Goal: Task Accomplishment & Management: Manage account settings

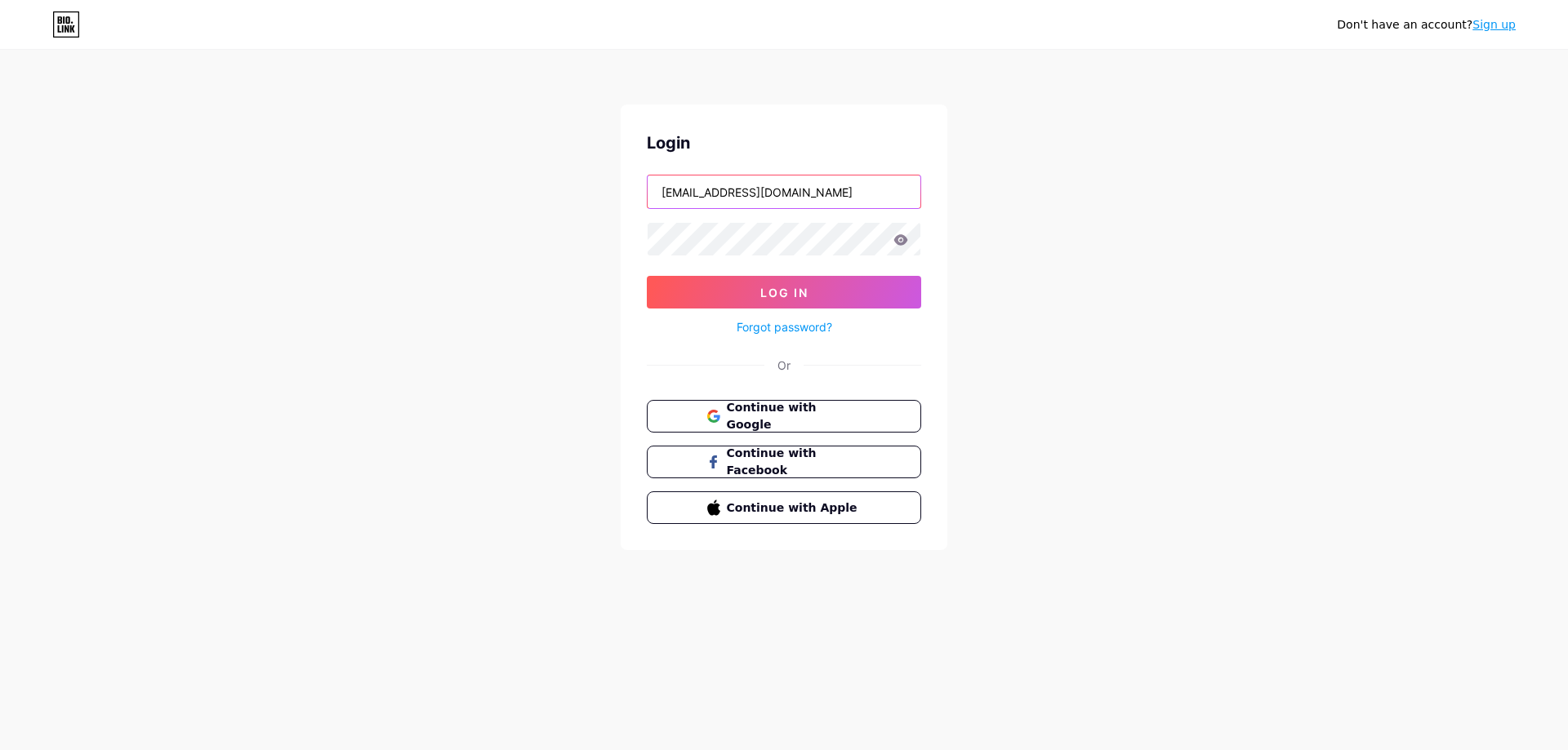
click at [711, 200] on input "[EMAIL_ADDRESS][DOMAIN_NAME]" at bounding box center [783, 192] width 273 height 33
click at [450, 332] on div "Don't have an account? Sign up Login [EMAIL_ADDRESS][DOMAIN_NAME] Log In Forgot…" at bounding box center [784, 301] width 1568 height 602
click at [904, 239] on icon at bounding box center [901, 240] width 14 height 11
click at [899, 245] on icon at bounding box center [901, 240] width 14 height 11
click at [653, 289] on button "Log In" at bounding box center [783, 293] width 274 height 33
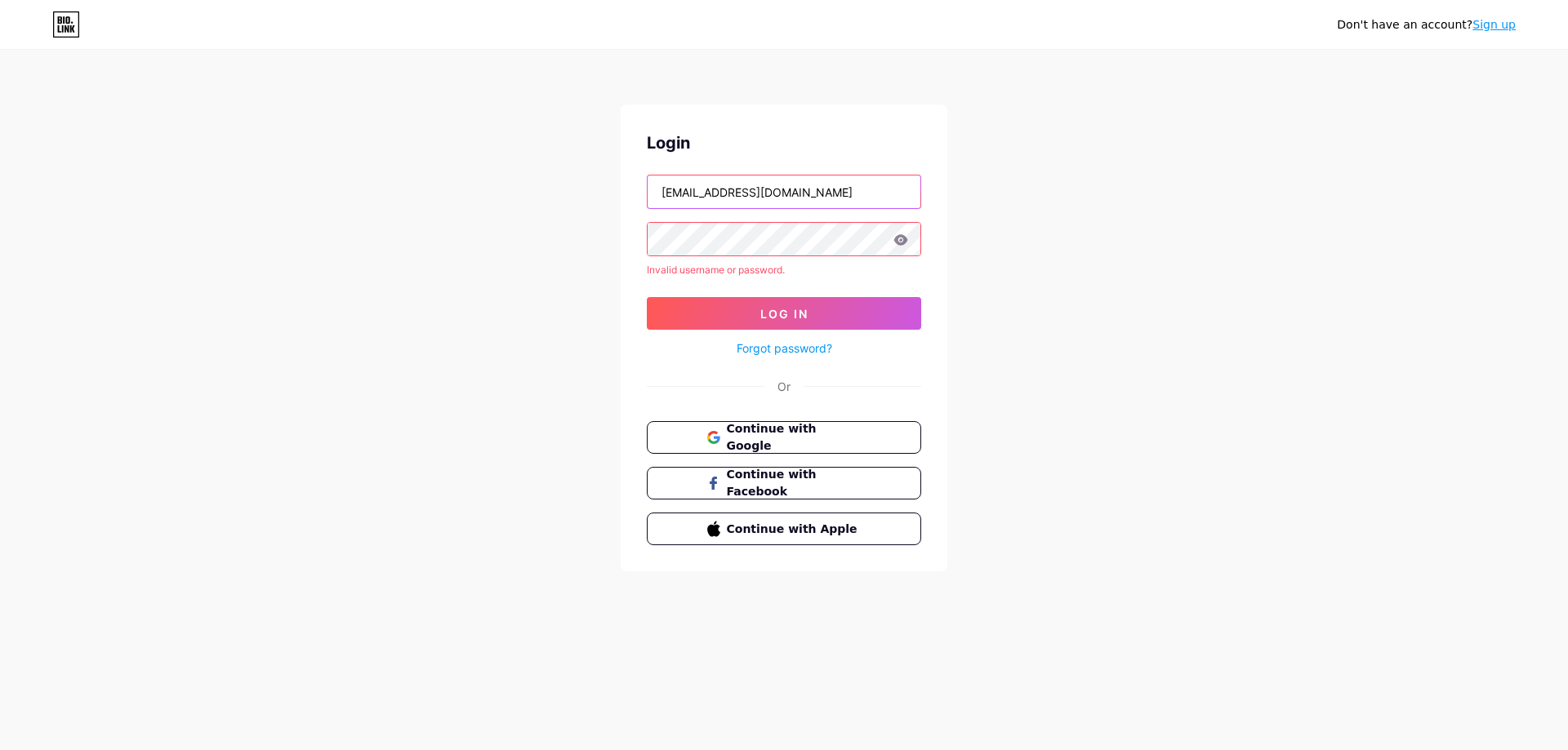
click at [748, 193] on input "[EMAIL_ADDRESS][DOMAIN_NAME]" at bounding box center [783, 192] width 273 height 33
drag, startPoint x: 740, startPoint y: 191, endPoint x: 842, endPoint y: 191, distance: 102.0
click at [842, 191] on input "[EMAIL_ADDRESS][DOMAIN_NAME]" at bounding box center [783, 192] width 273 height 33
click at [600, 272] on div "Don't have an account? Sign up Login pavlingadjalov Invalid username or passwor…" at bounding box center [784, 312] width 1568 height 623
click at [751, 304] on button "Log In" at bounding box center [783, 313] width 274 height 33
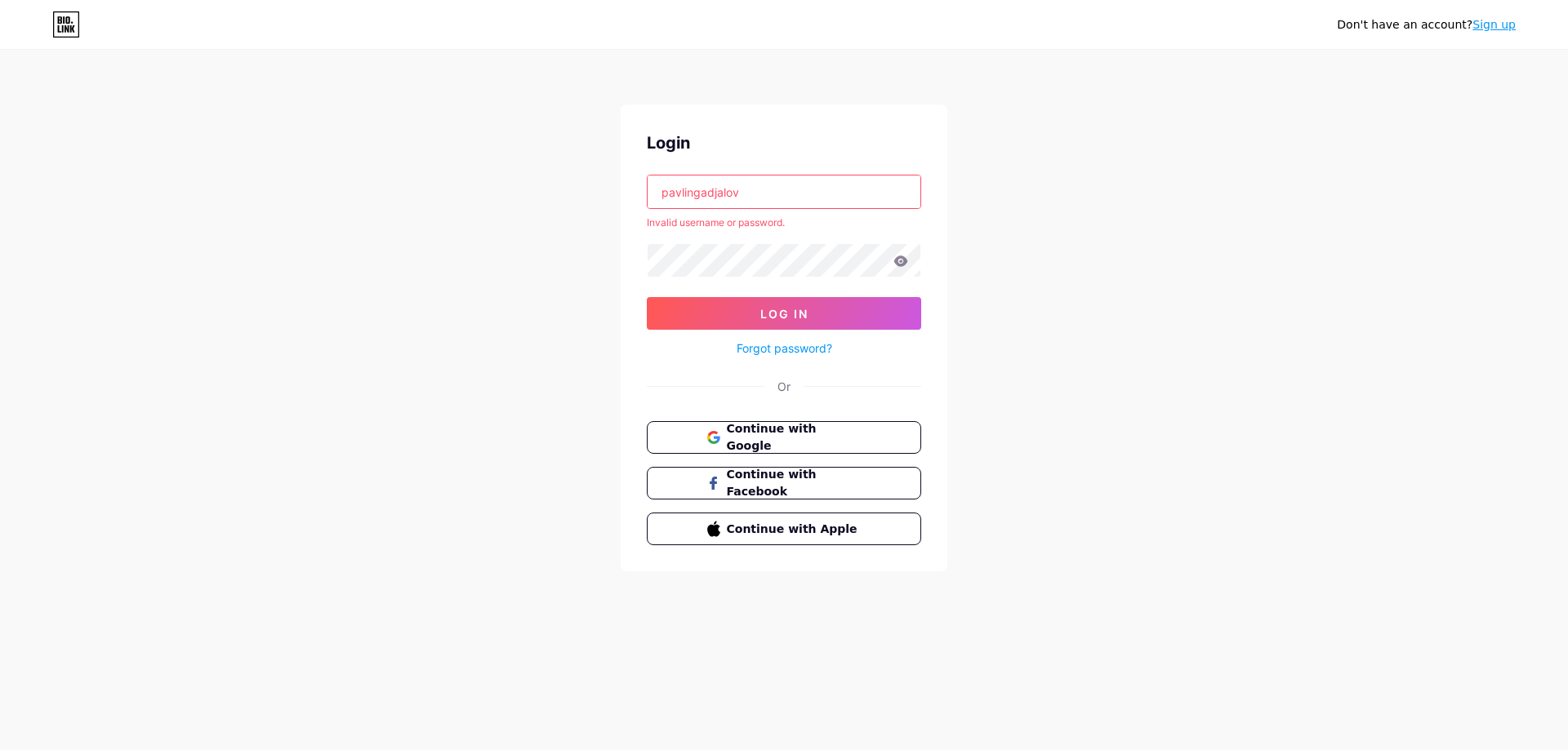
click at [767, 198] on input "pavlingadjalov" at bounding box center [783, 192] width 273 height 33
paste input "@[DOMAIN_NAME]"
click at [593, 298] on div "Don't have an account? Sign up Login @[DOMAIN_NAME] Invalid username or passwor…" at bounding box center [784, 312] width 1568 height 623
click at [697, 195] on input "@[DOMAIN_NAME]" at bounding box center [783, 192] width 273 height 33
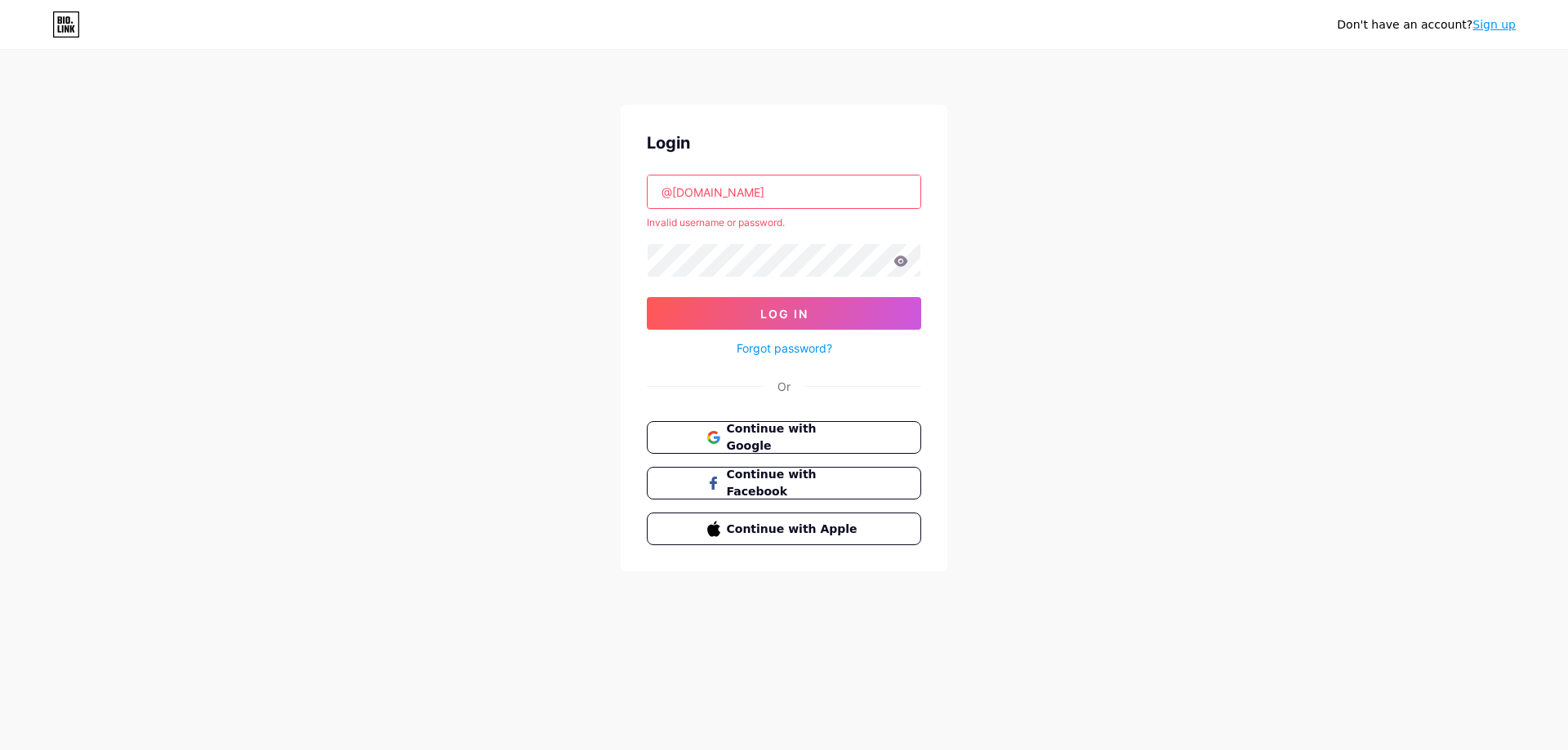
paste input "pavlingadjalov"
click at [558, 327] on div "Don't have an account? Sign up Login [EMAIL_ADDRESS][DOMAIN_NAME] Invalid usern…" at bounding box center [784, 312] width 1568 height 623
click at [904, 258] on icon at bounding box center [901, 261] width 14 height 11
click at [903, 260] on icon at bounding box center [901, 261] width 15 height 12
click at [708, 201] on input "[EMAIL_ADDRESS][DOMAIN_NAME]" at bounding box center [783, 192] width 273 height 33
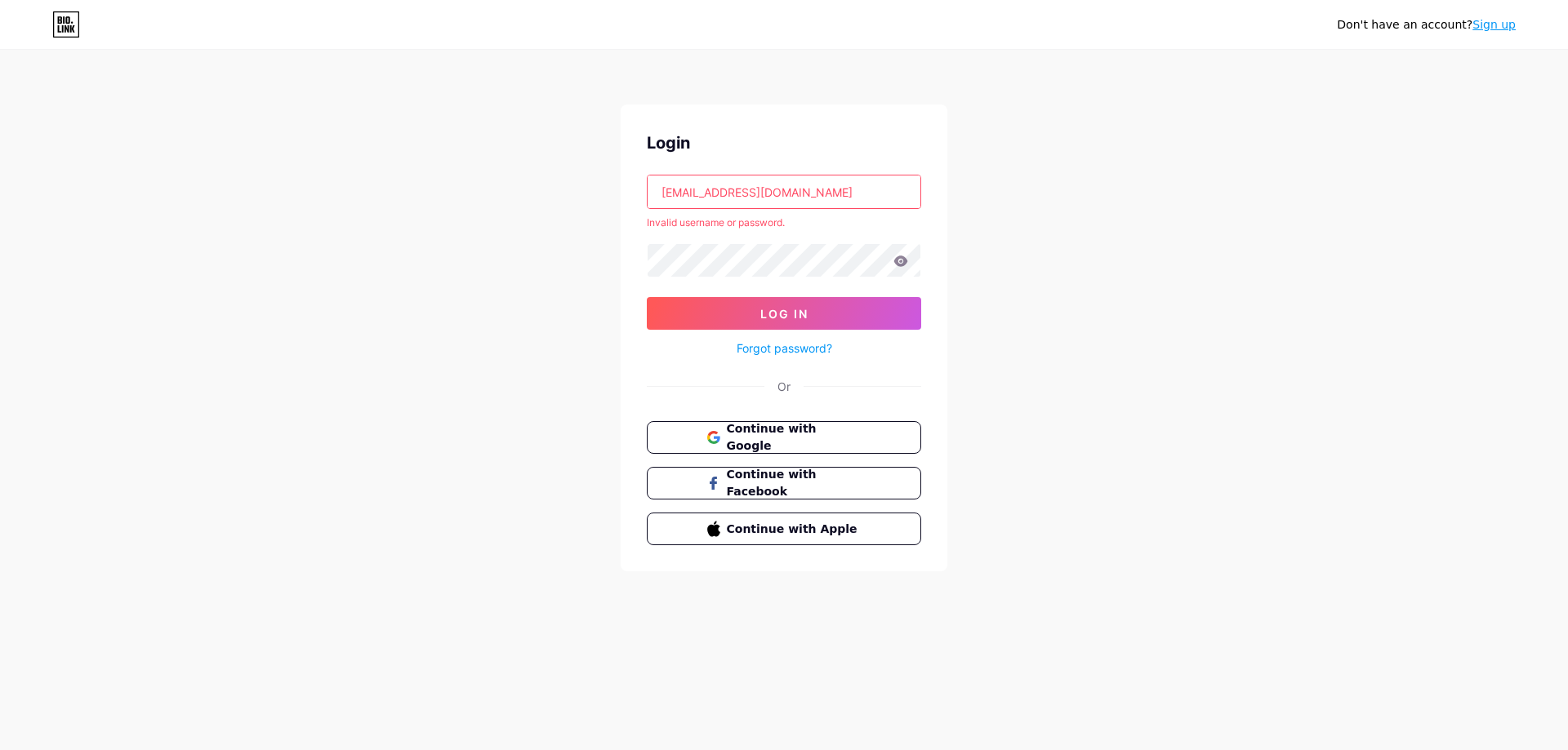
click at [655, 192] on input "[EMAIL_ADDRESS][DOMAIN_NAME]" at bounding box center [783, 192] width 273 height 33
click at [713, 190] on input "[EMAIL_ADDRESS][DOMAIN_NAME]" at bounding box center [783, 192] width 273 height 33
click at [599, 326] on div "Don't have an account? Sign up Login [EMAIL_ADDRESS][DOMAIN_NAME] Invalid usern…" at bounding box center [784, 312] width 1568 height 623
click at [692, 200] on input "[EMAIL_ADDRESS][DOMAIN_NAME]" at bounding box center [783, 192] width 273 height 33
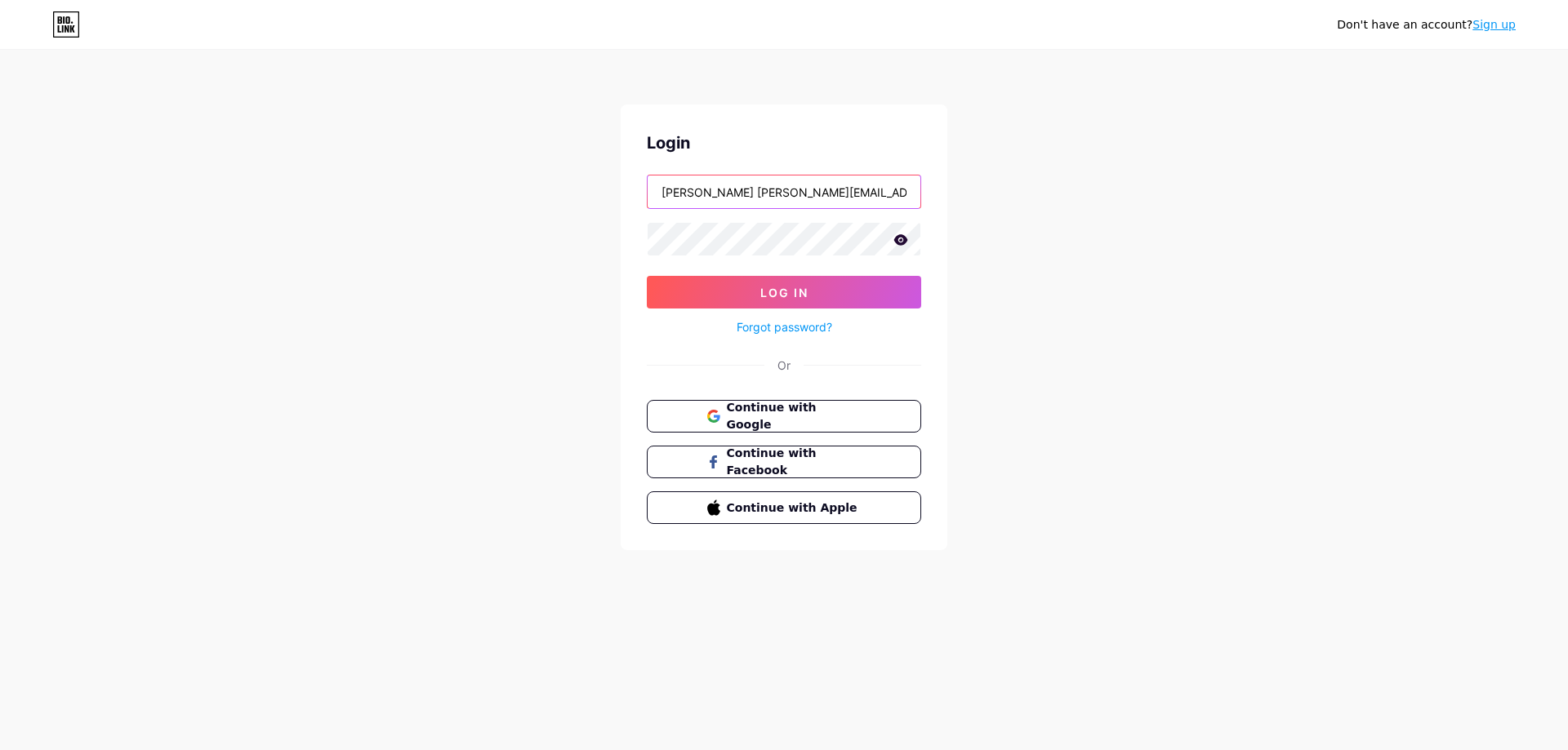
drag, startPoint x: 740, startPoint y: 191, endPoint x: 862, endPoint y: 200, distance: 122.3
click at [862, 200] on input "[PERSON_NAME] [PERSON_NAME][EMAIL_ADDRESS][DOMAIN_NAME]" at bounding box center [783, 192] width 273 height 33
drag, startPoint x: 666, startPoint y: 195, endPoint x: 641, endPoint y: 195, distance: 25.0
click at [641, 195] on div "Login [PERSON_NAME] gadjalov Log In Forgot password? Or Continue with Google Co…" at bounding box center [784, 327] width 326 height 446
type input "[PERSON_NAME]"
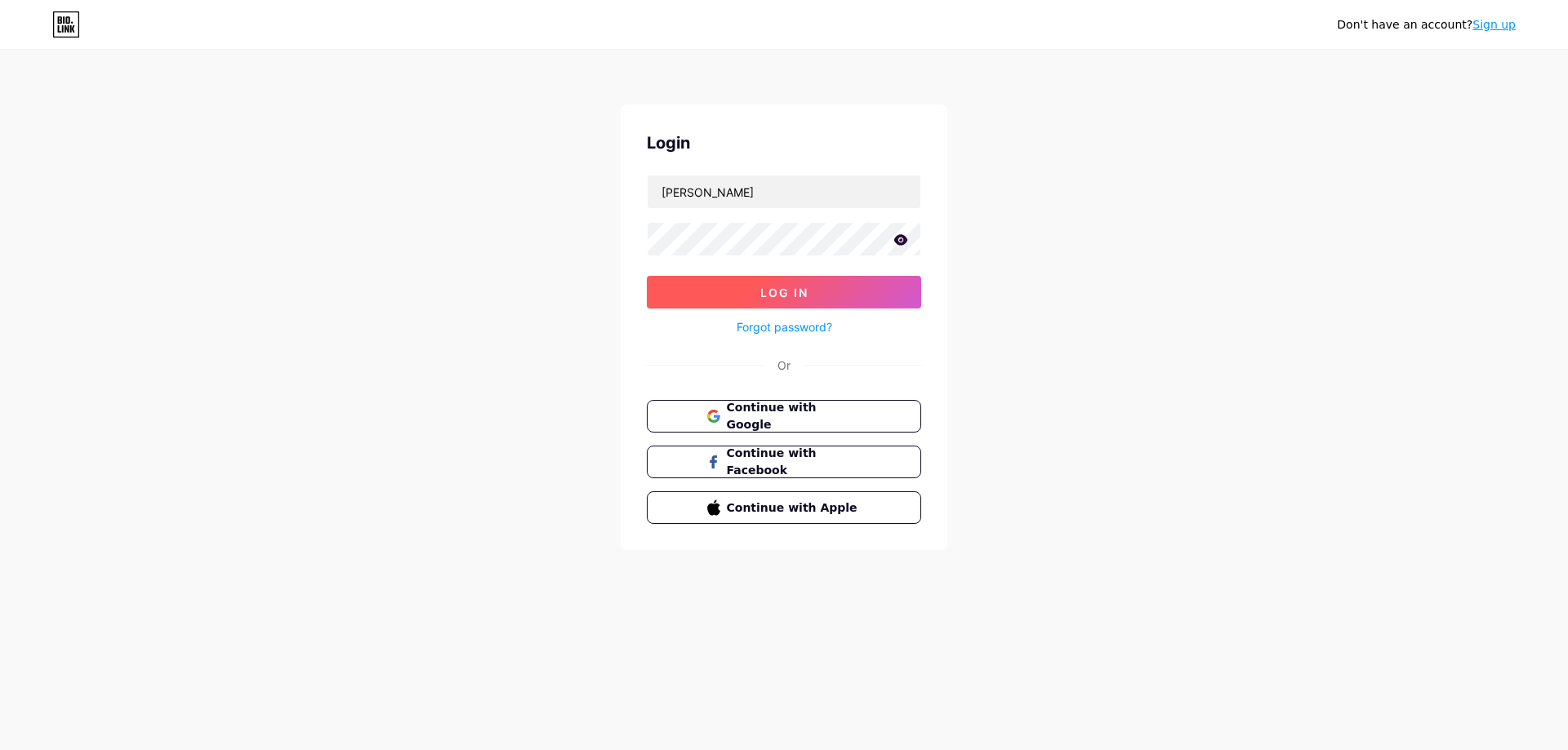
click at [706, 305] on button "Log In" at bounding box center [783, 293] width 274 height 33
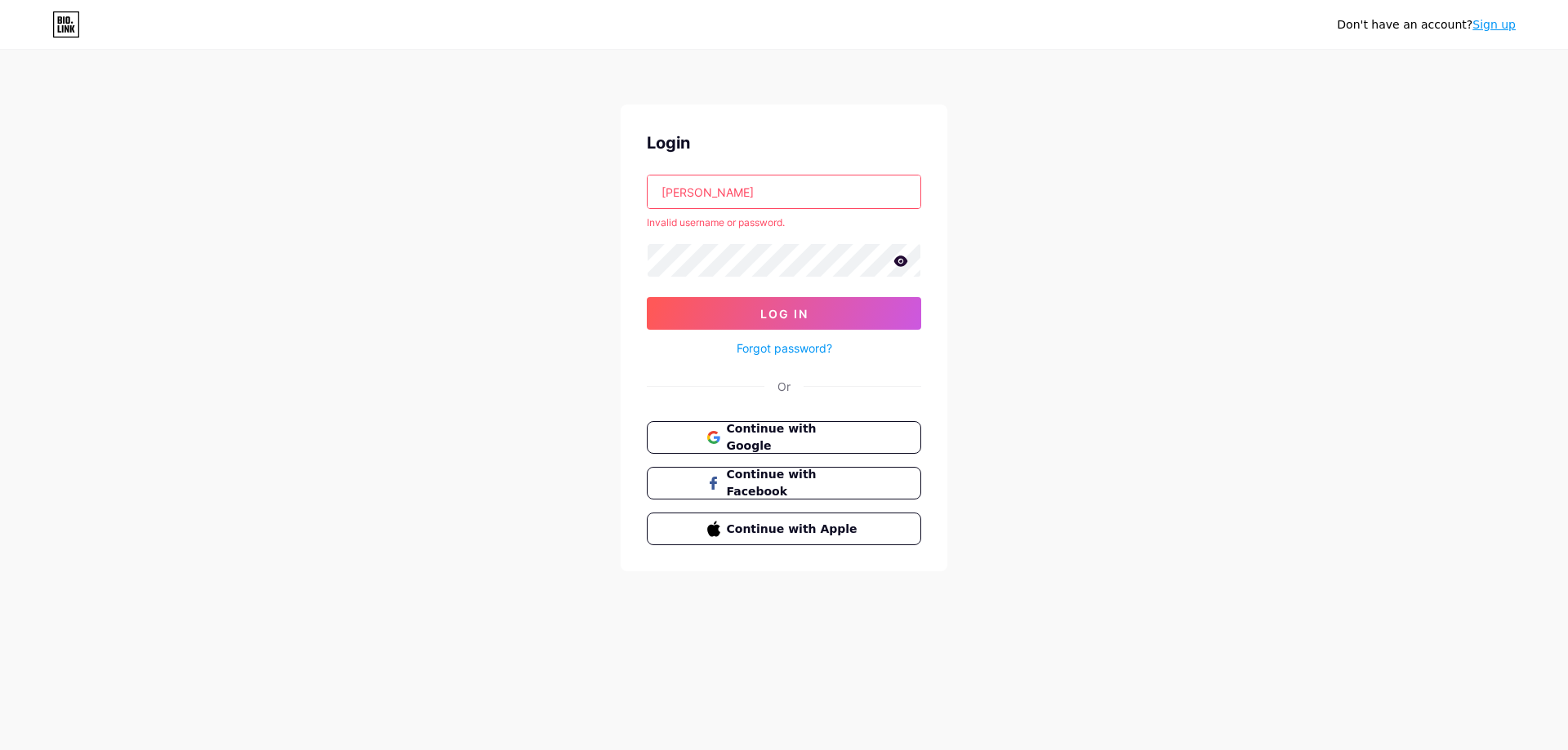
click at [613, 231] on div "Don't have an account? Sign up Login [PERSON_NAME] Invalid username or password…" at bounding box center [784, 312] width 1568 height 623
click at [791, 355] on link "Forgot password?" at bounding box center [784, 348] width 96 height 17
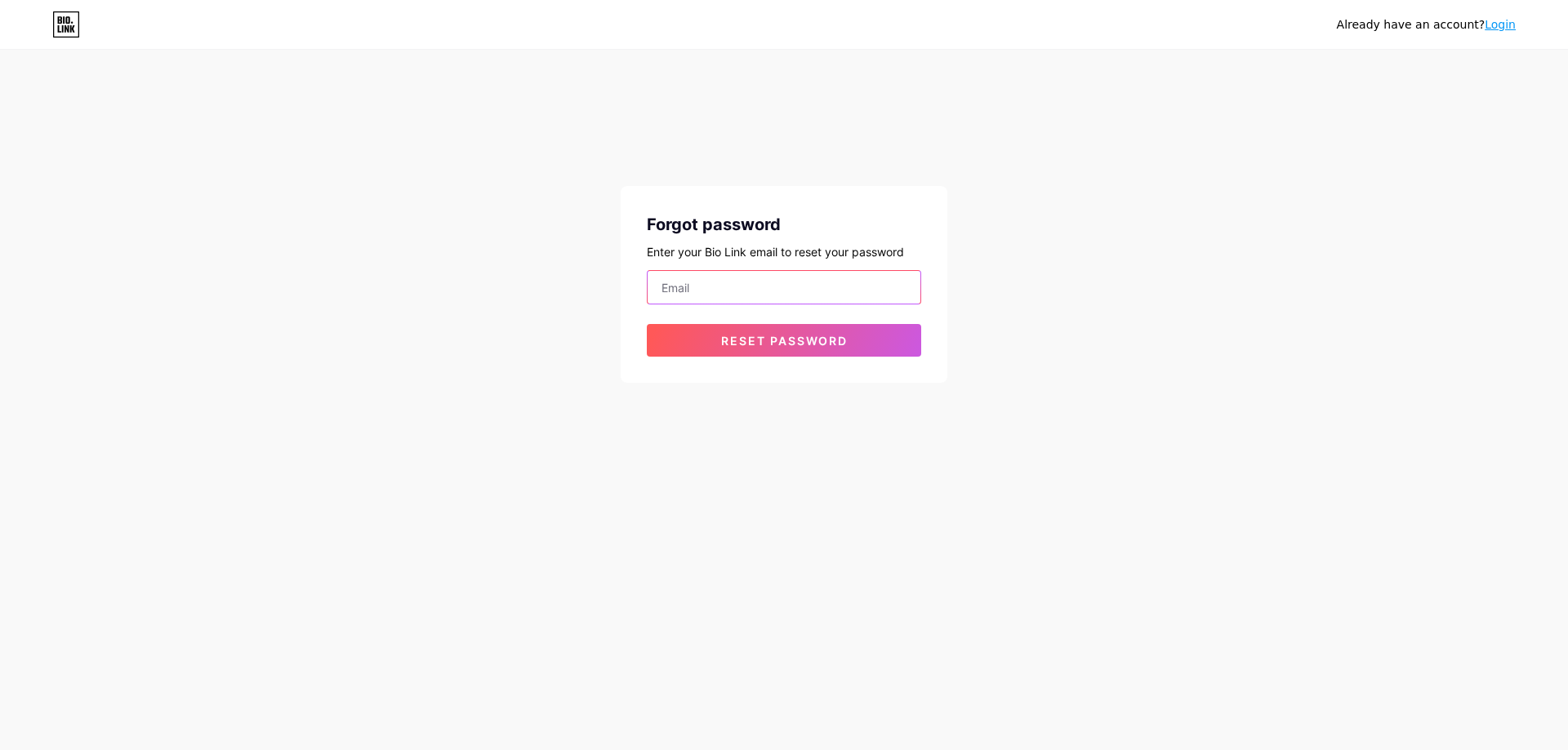
click at [757, 296] on input "email" at bounding box center [783, 287] width 273 height 33
click at [684, 328] on button "Reset password" at bounding box center [783, 341] width 274 height 33
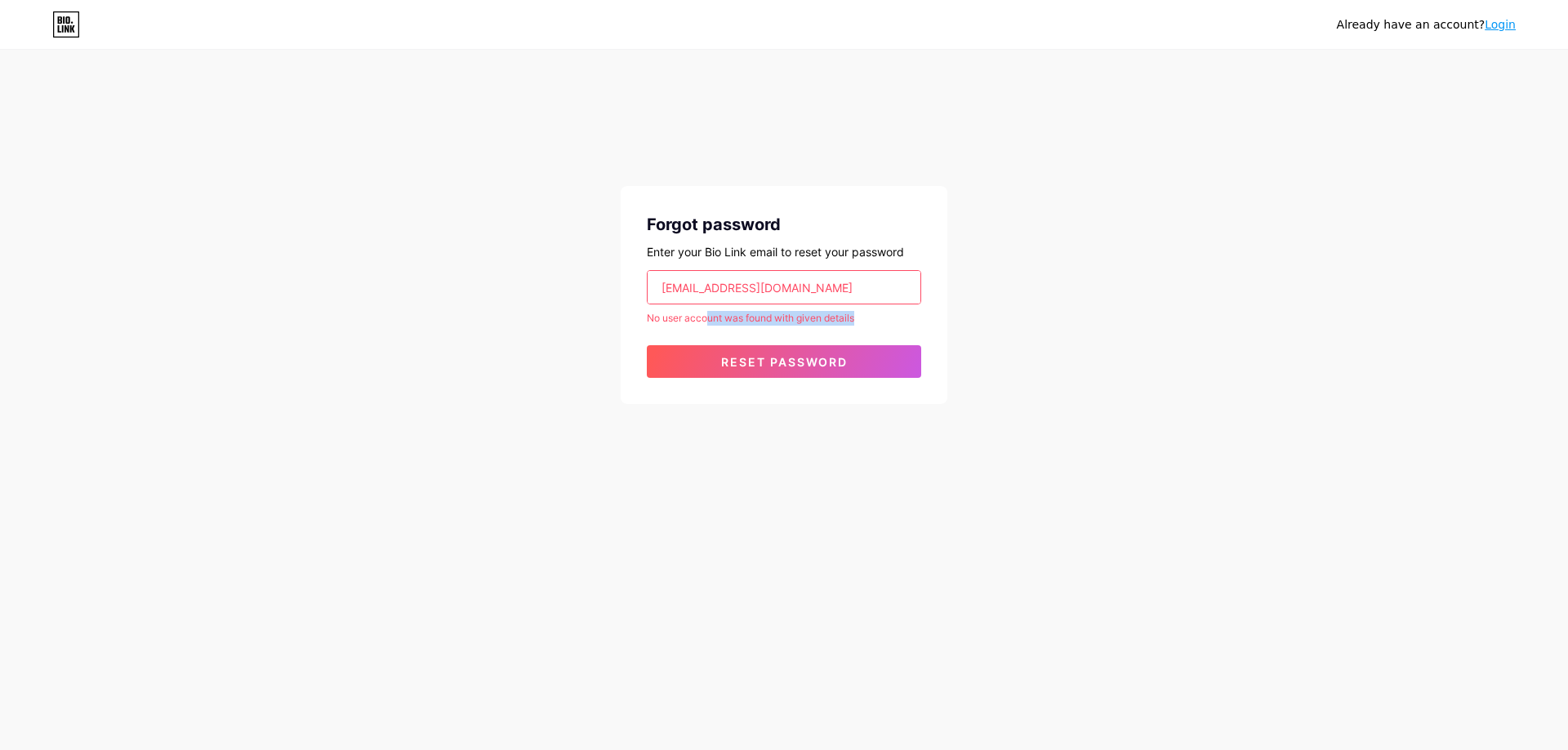
drag, startPoint x: 708, startPoint y: 318, endPoint x: 870, endPoint y: 322, distance: 162.0
click at [870, 322] on div "No user account was found with given details" at bounding box center [783, 318] width 274 height 15
drag, startPoint x: 700, startPoint y: 249, endPoint x: 779, endPoint y: 259, distance: 79.6
click at [779, 259] on div "Enter your Bio Link email to reset your password" at bounding box center [783, 252] width 274 height 17
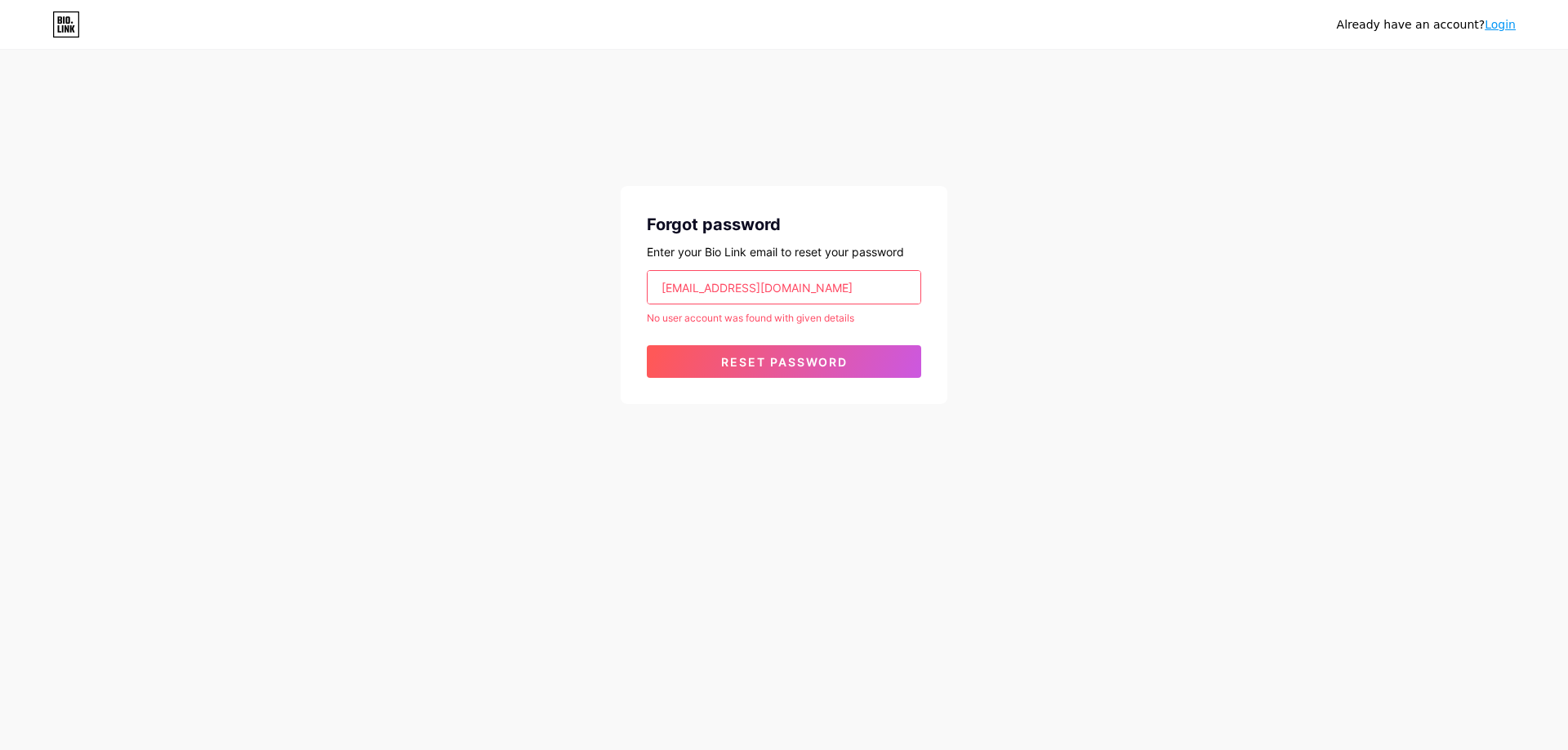
click at [782, 253] on div "Enter your Bio Link email to reset your password" at bounding box center [783, 252] width 274 height 17
click at [779, 288] on input "[EMAIL_ADDRESS][DOMAIN_NAME]" at bounding box center [783, 287] width 273 height 33
type input "т"
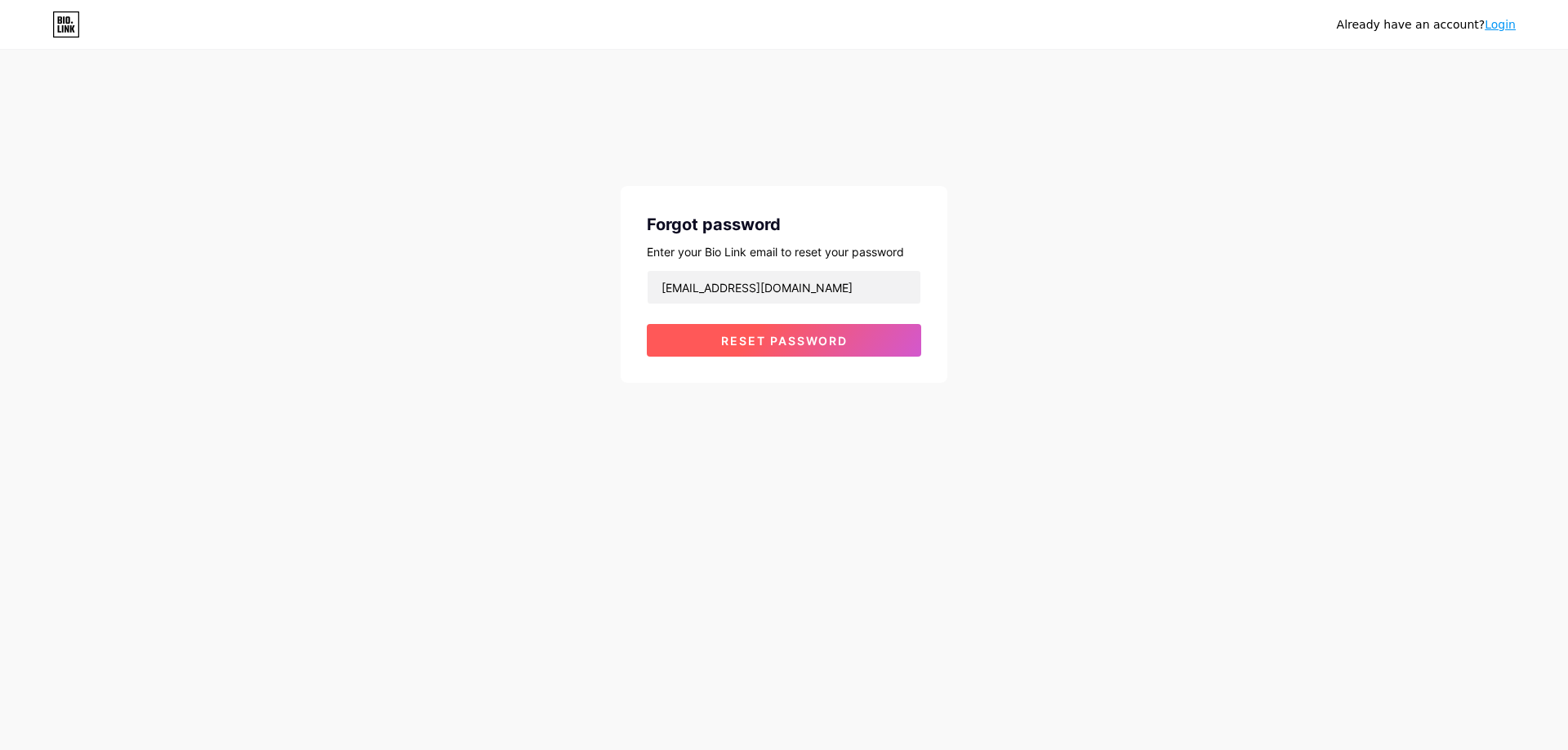
click at [756, 324] on button "Reset password" at bounding box center [783, 341] width 274 height 33
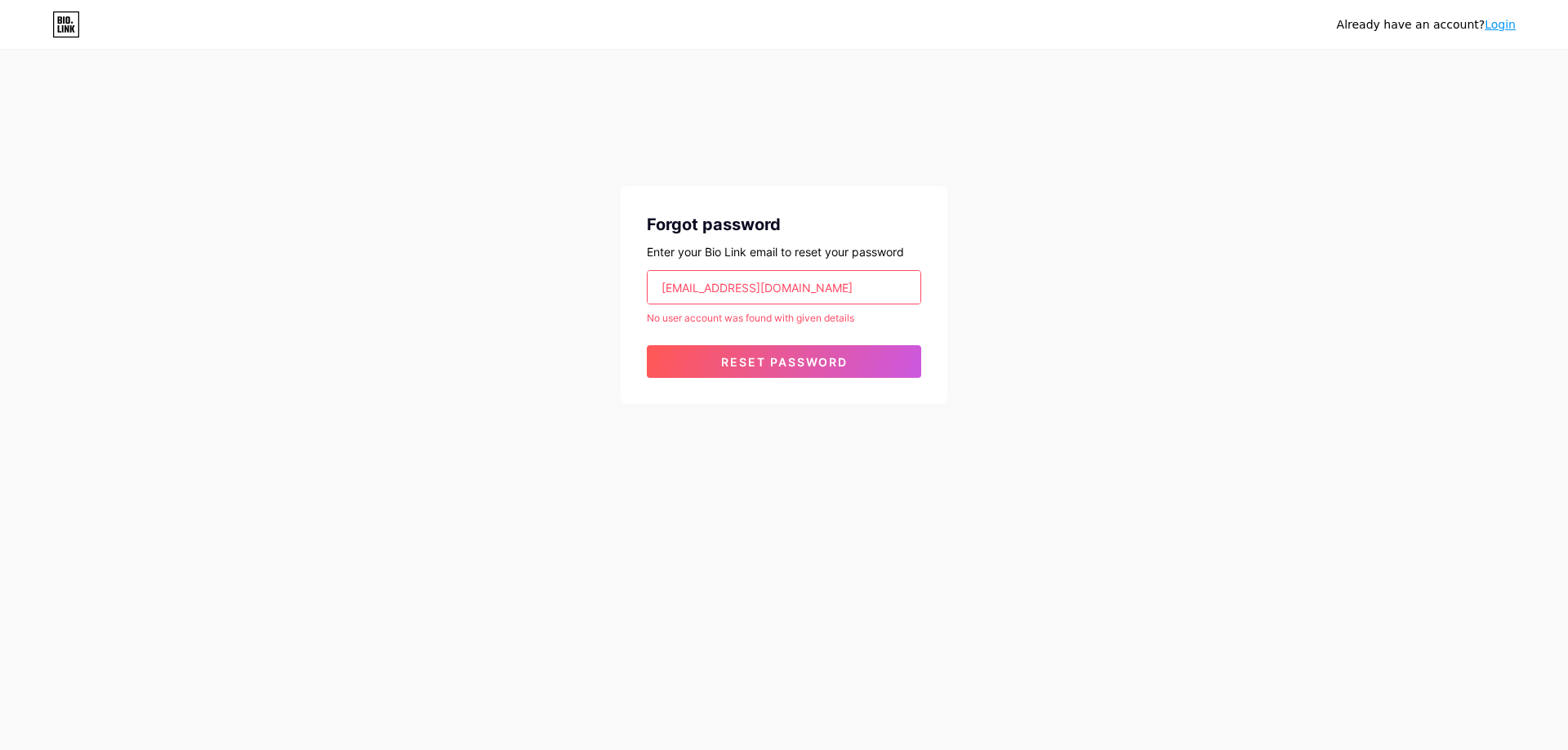
click at [692, 295] on input "[EMAIL_ADDRESS][DOMAIN_NAME]" at bounding box center [783, 287] width 273 height 33
click at [685, 278] on input "[EMAIL_ADDRESS][DOMAIN_NAME]" at bounding box center [783, 287] width 273 height 33
paste input "[EMAIL_ADDRESS][DOMAIN_NAME]"
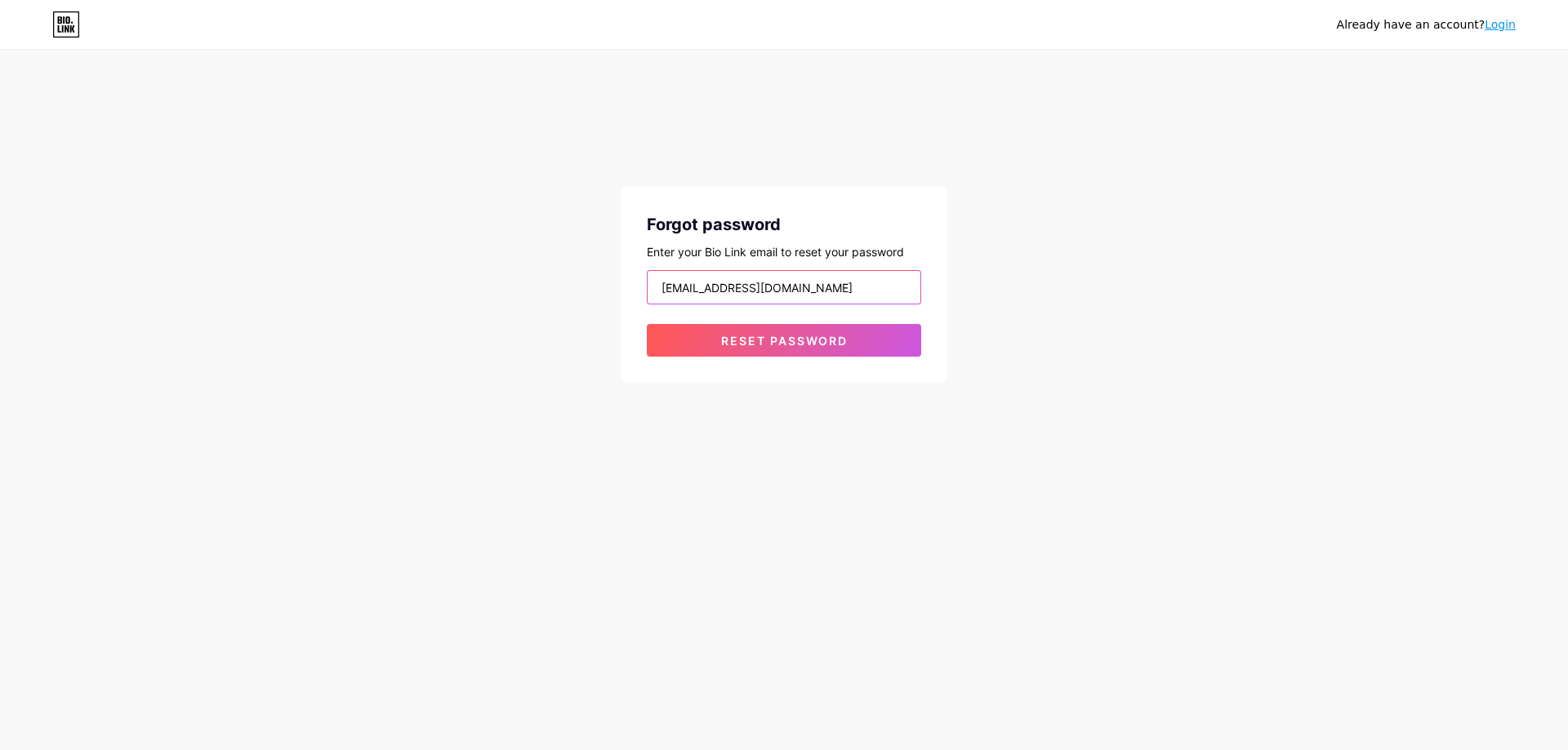
type input "[EMAIL_ADDRESS][DOMAIN_NAME]"
click at [562, 367] on div "Already have an account? Login Forgot password Enter your Bio Link email to res…" at bounding box center [784, 217] width 1568 height 435
drag, startPoint x: 750, startPoint y: 336, endPoint x: 698, endPoint y: 425, distance: 103.1
click at [750, 335] on span "Reset password" at bounding box center [784, 340] width 127 height 14
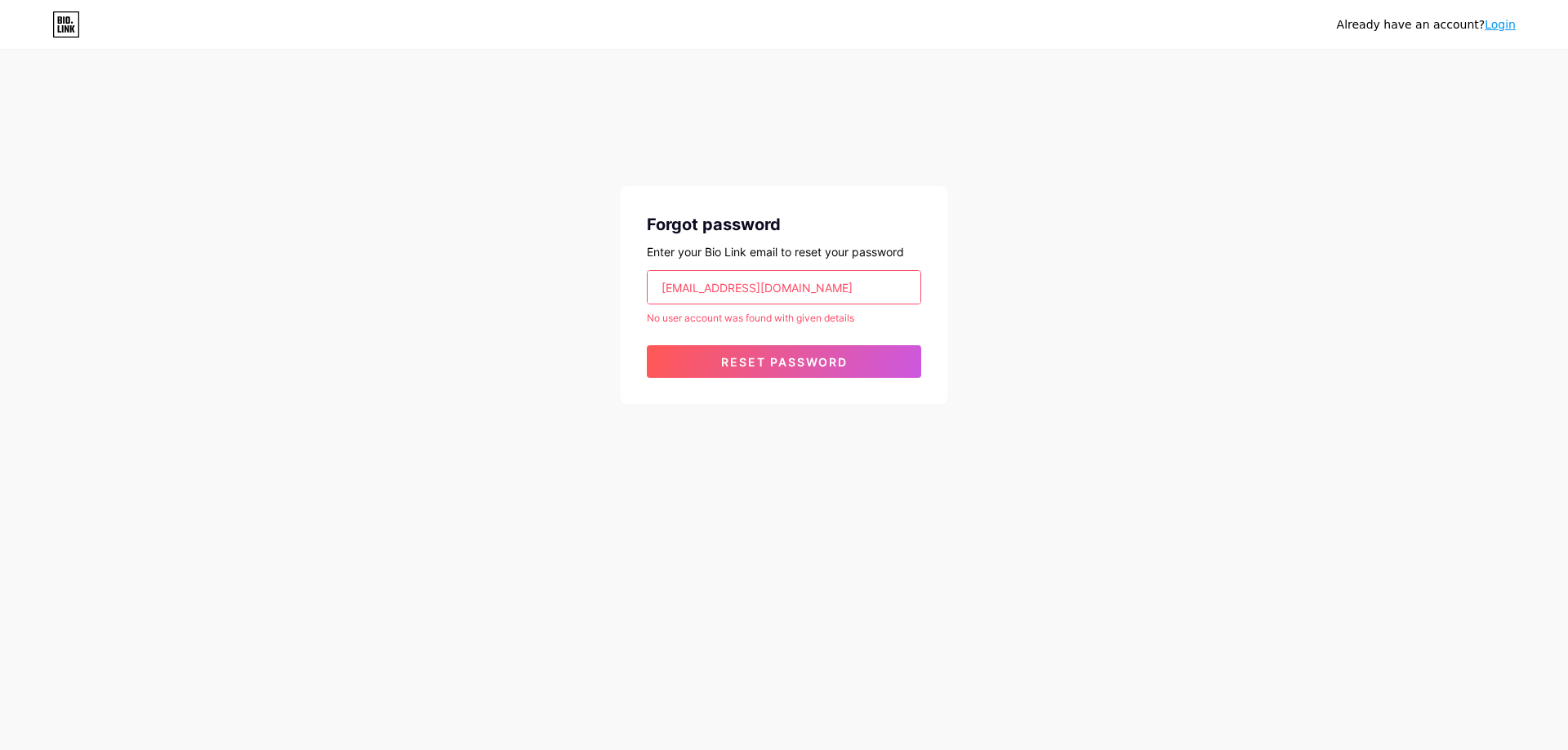
click at [655, 492] on div "Already have an account? Login Forgot password Enter your Bio Link email to res…" at bounding box center [784, 375] width 1568 height 750
